Goal: Task Accomplishment & Management: Manage account settings

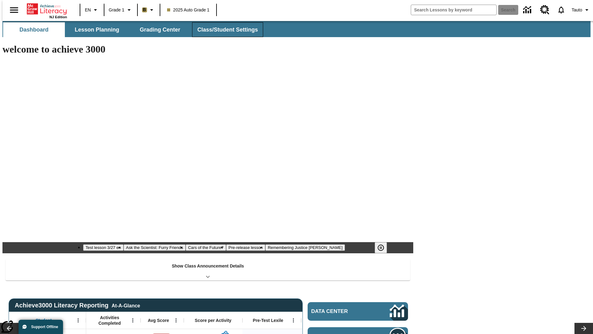
click at [224, 30] on button "Class/Student Settings" at bounding box center [227, 29] width 71 height 15
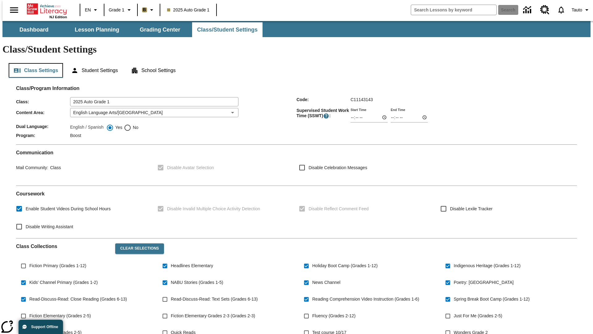
click at [33, 63] on button "Class Settings" at bounding box center [36, 70] width 54 height 15
click at [57, 262] on span "Fiction Primary (Grades 1-12)" at bounding box center [57, 265] width 57 height 6
click at [29, 260] on input "Fiction Primary (Grades 1-12)" at bounding box center [24, 266] width 12 height 12
checkbox input "true"
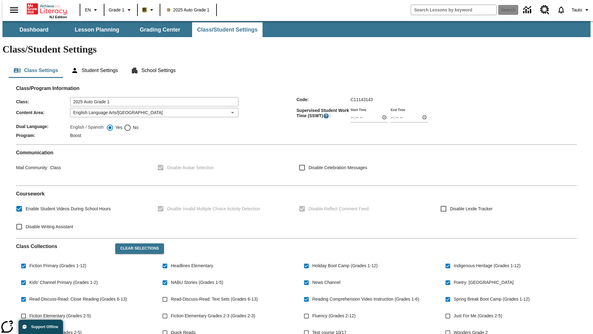
scroll to position [91, 0]
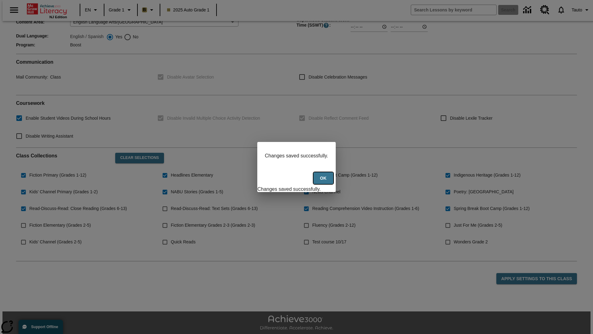
click at [324, 181] on button "Ok" at bounding box center [324, 178] width 20 height 12
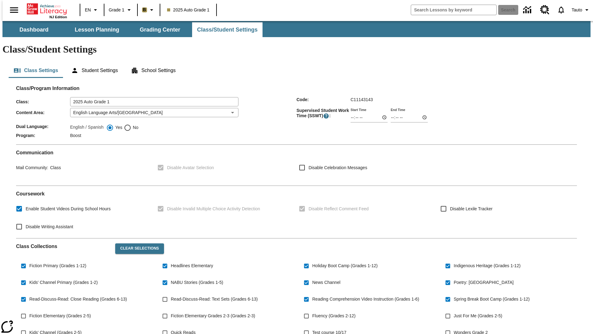
scroll to position [91, 0]
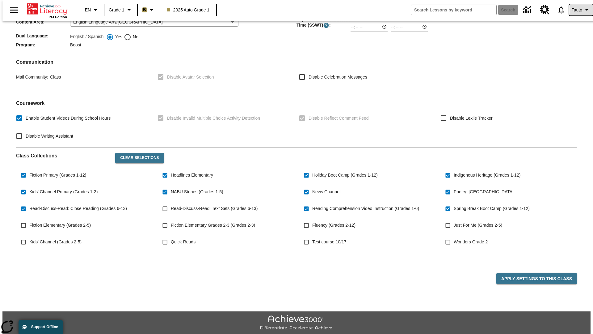
click at [578, 10] on span "Tauto" at bounding box center [577, 10] width 11 height 6
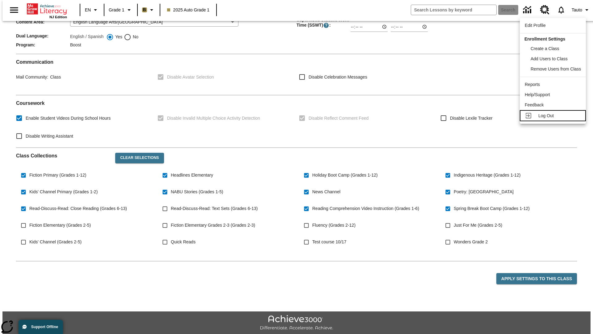
click at [554, 116] on span "Log Out" at bounding box center [545, 115] width 15 height 5
